Goal: Task Accomplishment & Management: Manage account settings

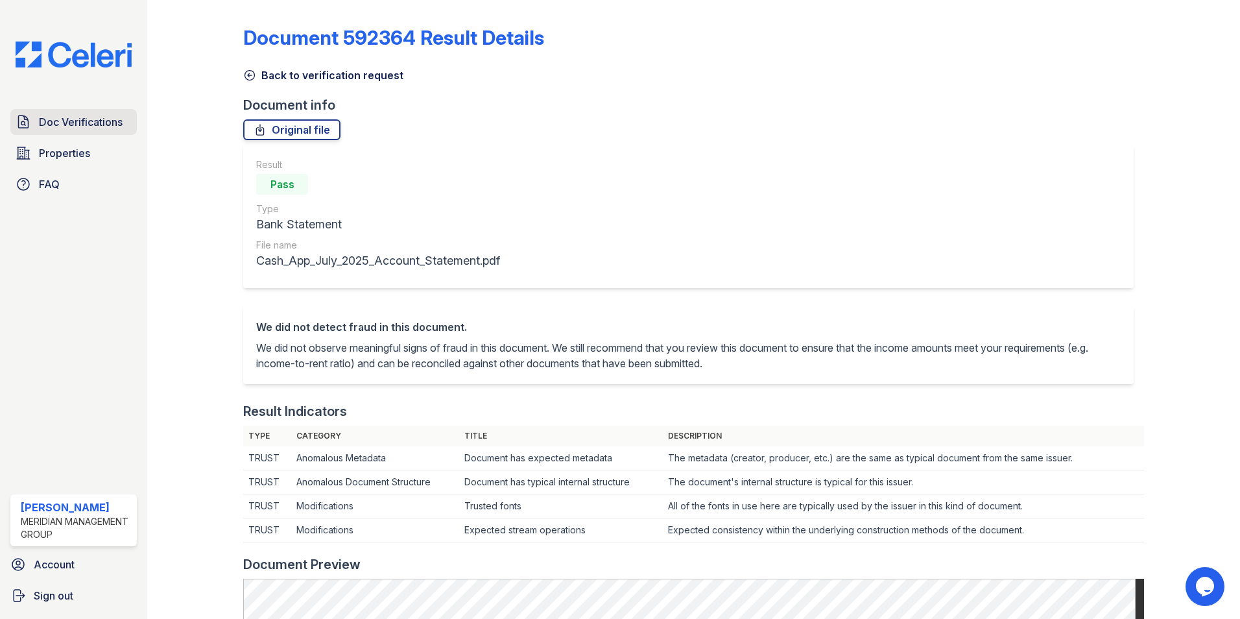
click at [70, 127] on span "Doc Verifications" at bounding box center [81, 122] width 84 height 16
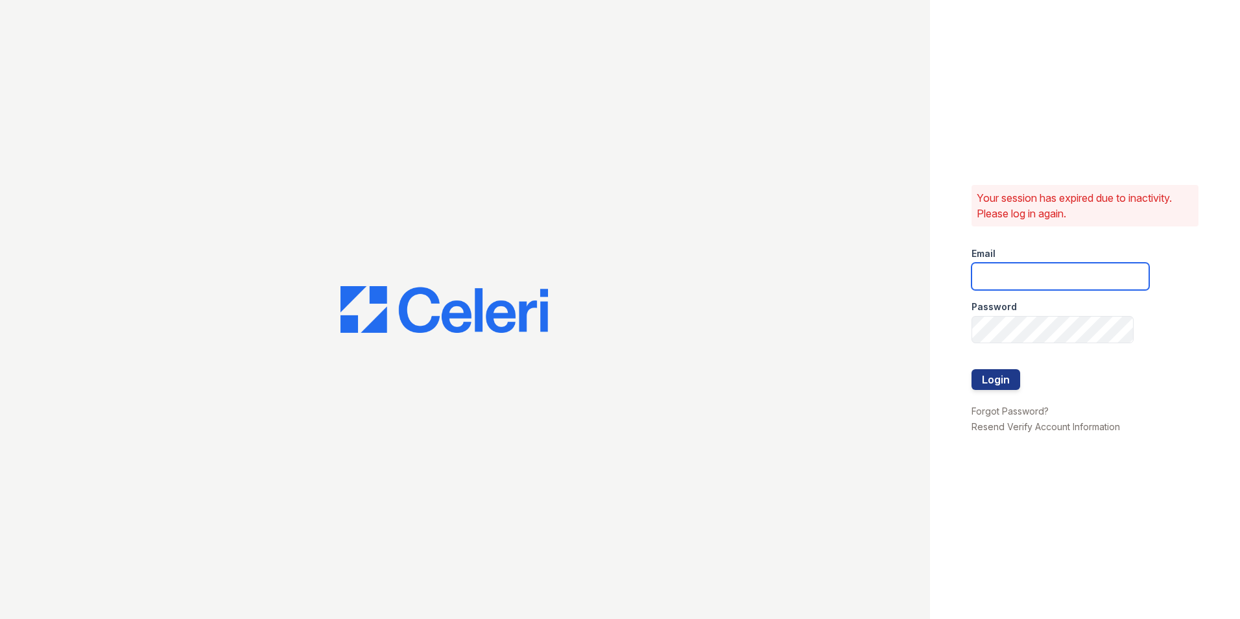
type input "[EMAIL_ADDRESS][DOMAIN_NAME]"
click at [966, 375] on div "Your session has expired due to inactivity. Please log in again. Email [EMAIL_A…" at bounding box center [1085, 309] width 310 height 619
click at [977, 375] on button "Login" at bounding box center [996, 379] width 49 height 21
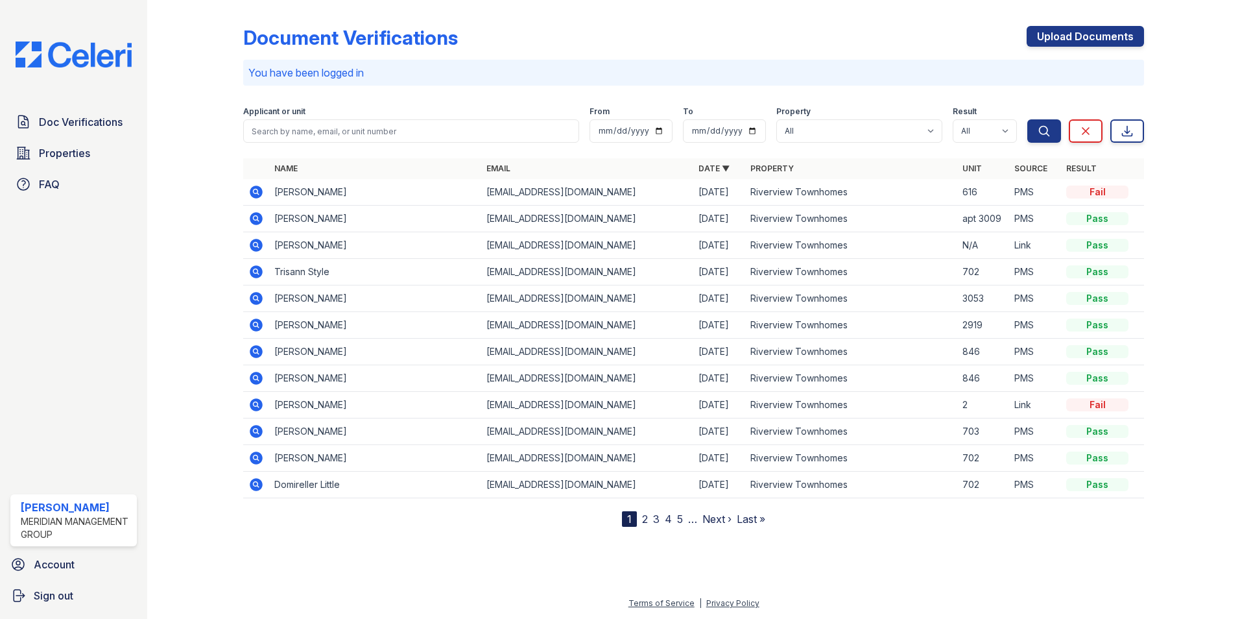
click at [258, 379] on icon at bounding box center [256, 378] width 16 height 16
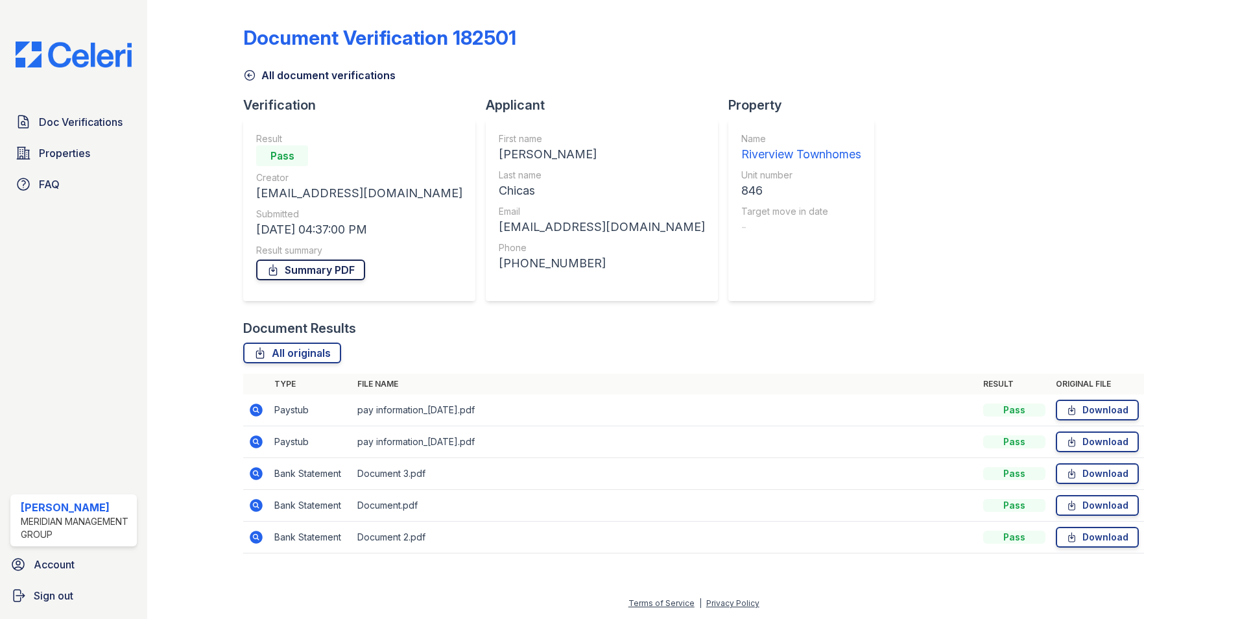
click at [330, 270] on link "Summary PDF" at bounding box center [310, 269] width 109 height 21
click at [255, 75] on icon at bounding box center [250, 76] width 10 height 10
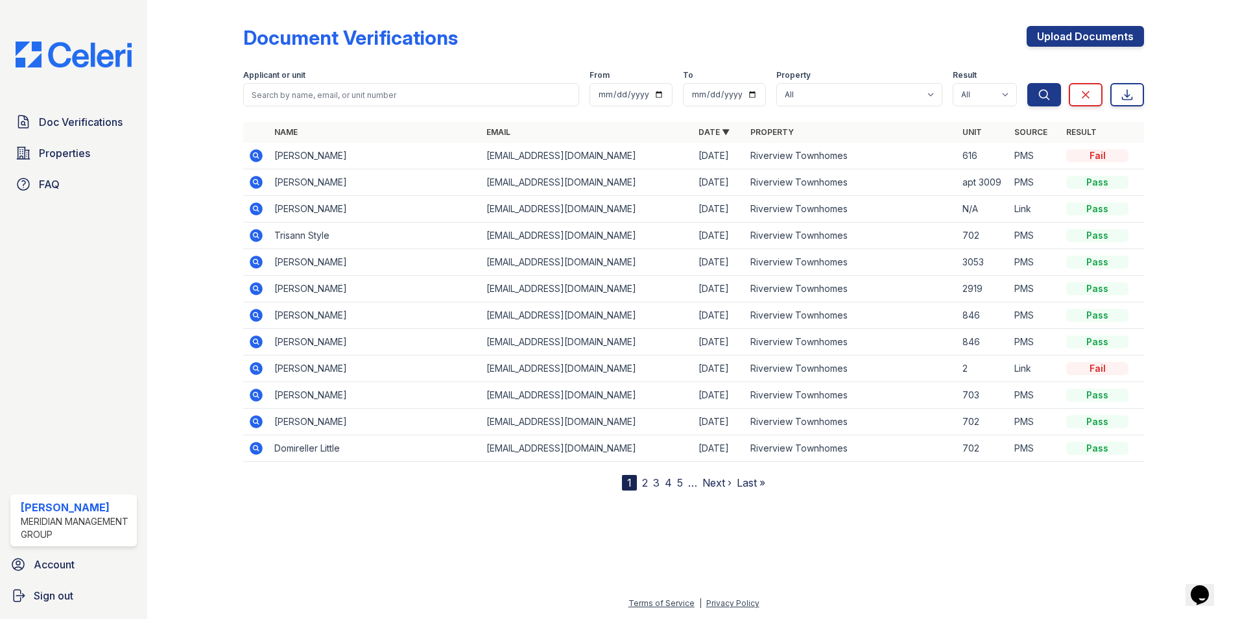
click at [653, 484] on link "3" at bounding box center [656, 482] width 6 height 13
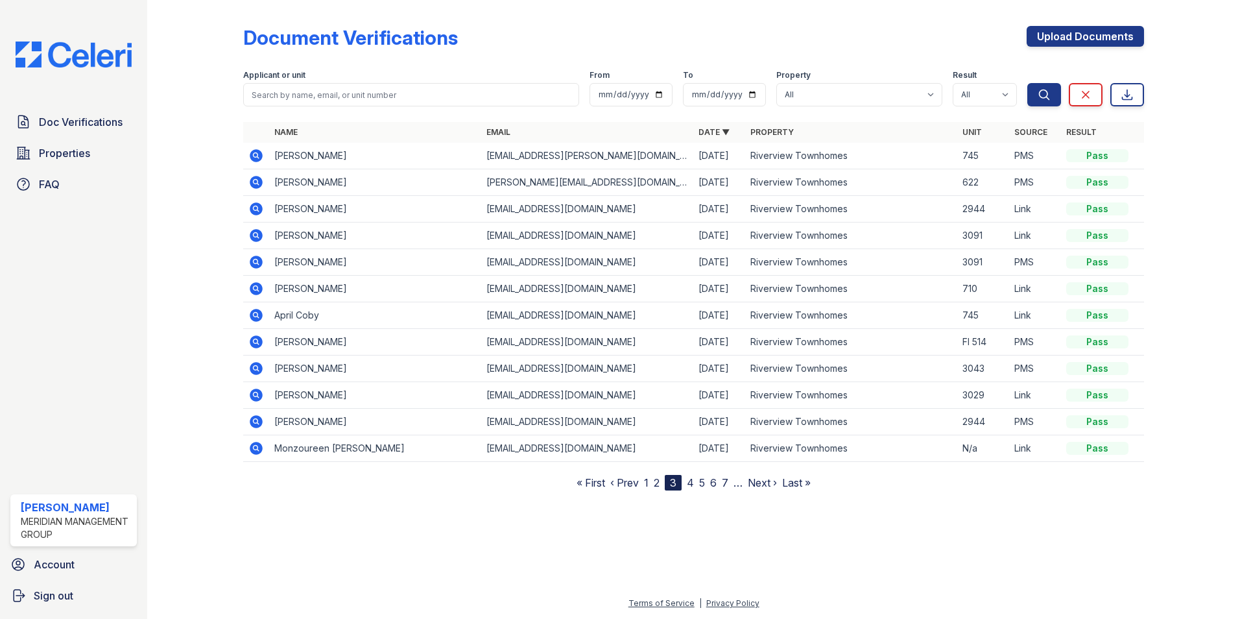
click at [693, 487] on link "4" at bounding box center [690, 482] width 7 height 13
click at [695, 486] on link "5" at bounding box center [696, 482] width 6 height 13
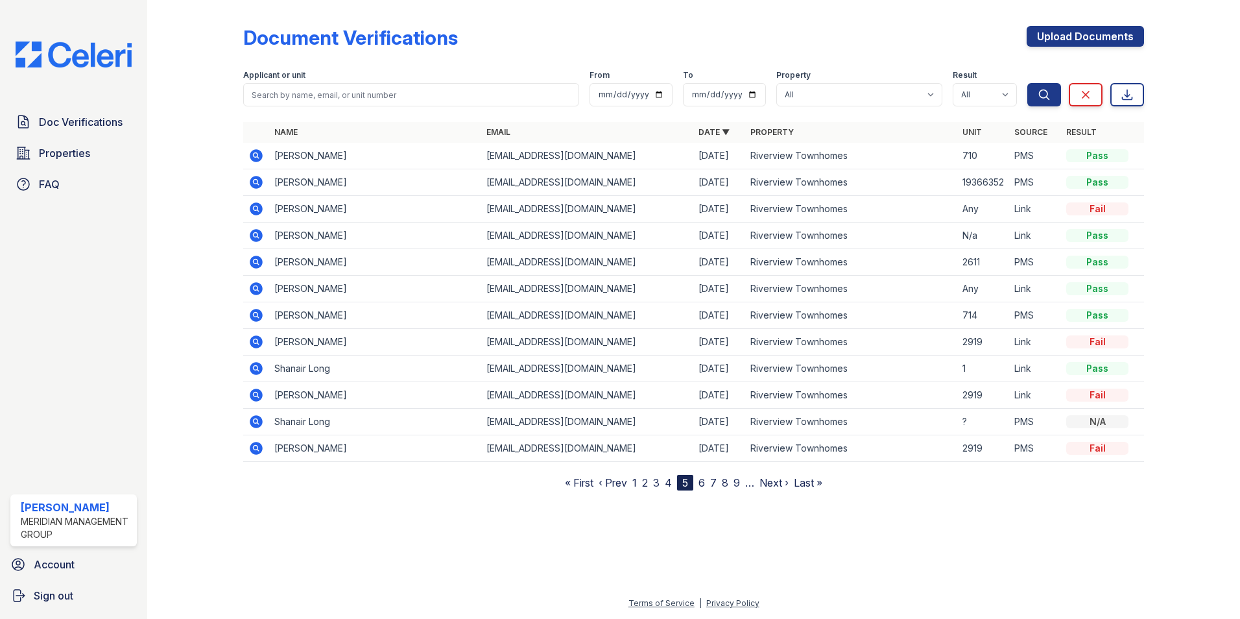
click at [636, 484] on link "1" at bounding box center [634, 482] width 5 height 13
